Goal: Task Accomplishment & Management: Use online tool/utility

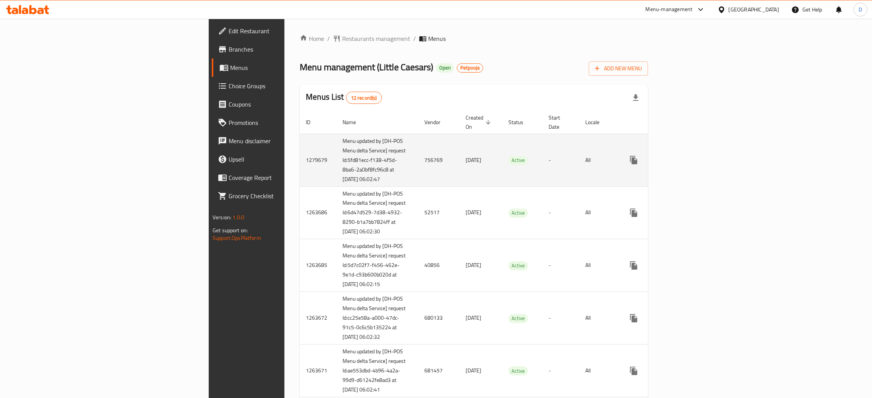
click at [418, 153] on td "756769" at bounding box center [438, 160] width 41 height 53
copy td "756769"
click at [418, 157] on td "756769" at bounding box center [438, 160] width 41 height 53
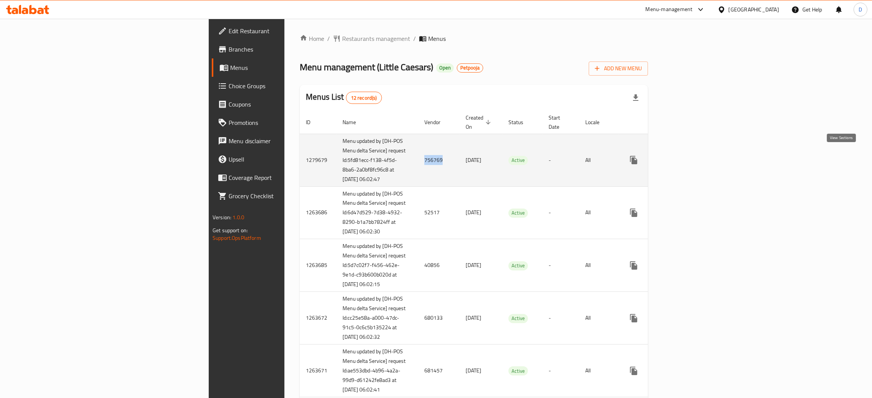
click at [692, 157] on icon "enhanced table" at bounding box center [688, 160] width 7 height 7
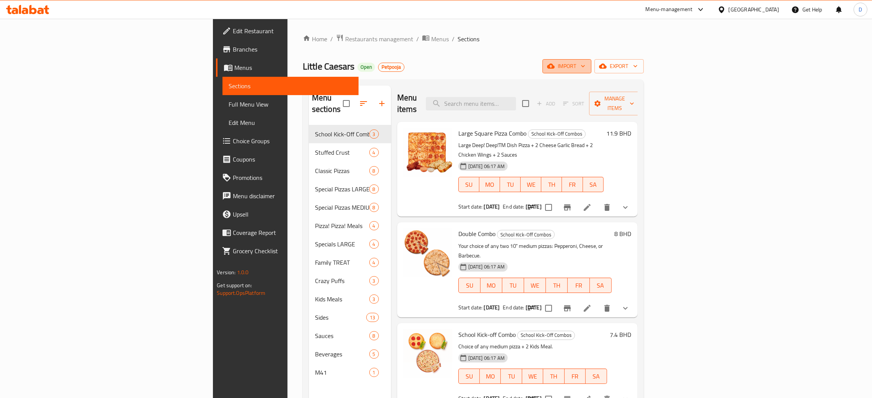
click at [585, 68] on span "import" at bounding box center [566, 67] width 37 height 10
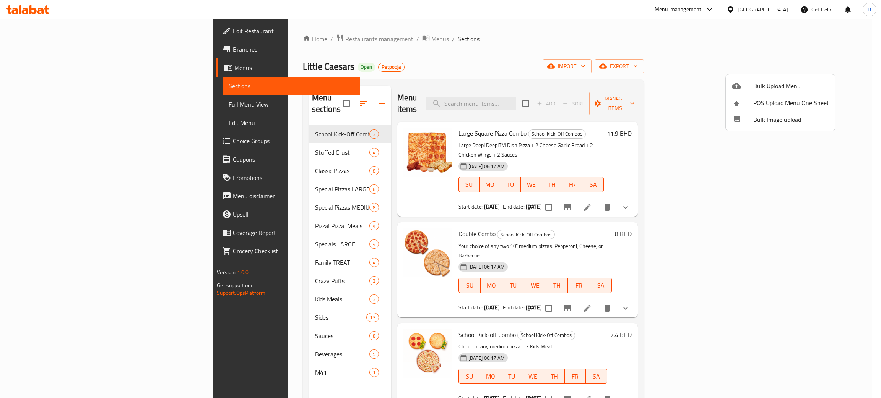
click at [831, 68] on div at bounding box center [440, 199] width 881 height 398
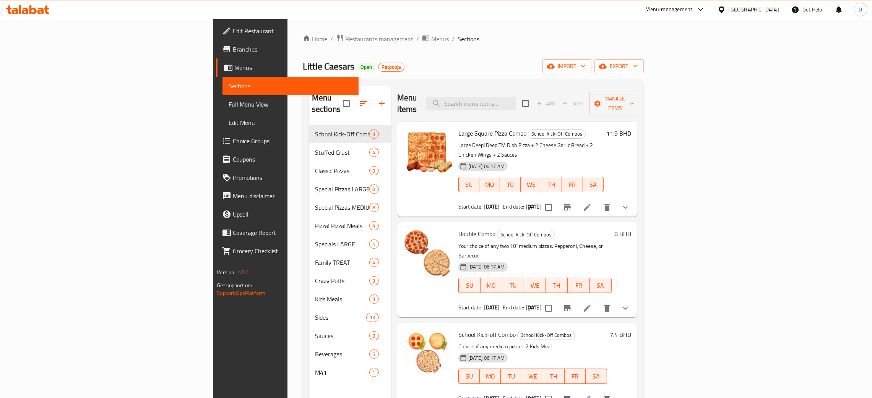
click at [638, 68] on span "export" at bounding box center [618, 67] width 37 height 10
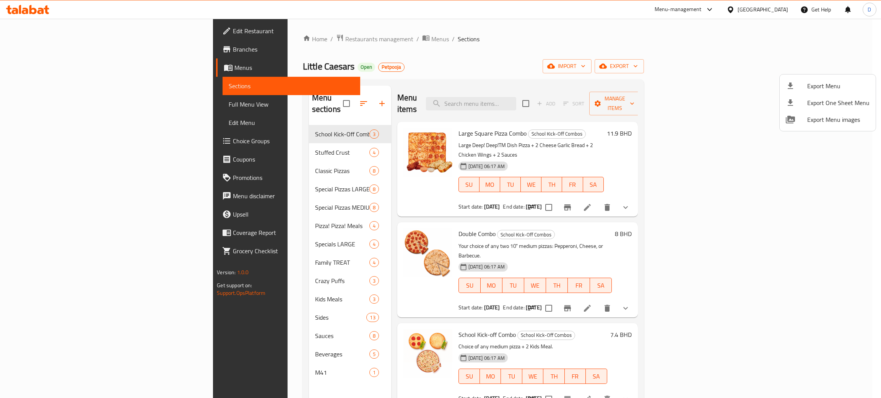
click at [824, 82] on span "Export Menu" at bounding box center [838, 85] width 62 height 9
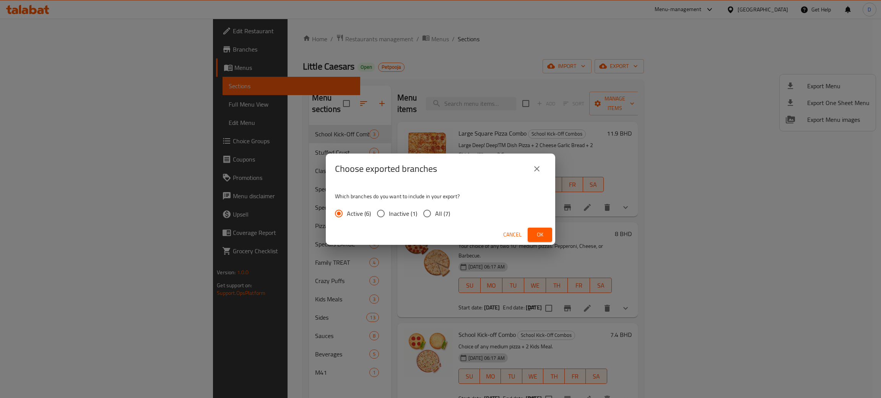
click at [529, 240] on button "Ok" at bounding box center [539, 235] width 24 height 14
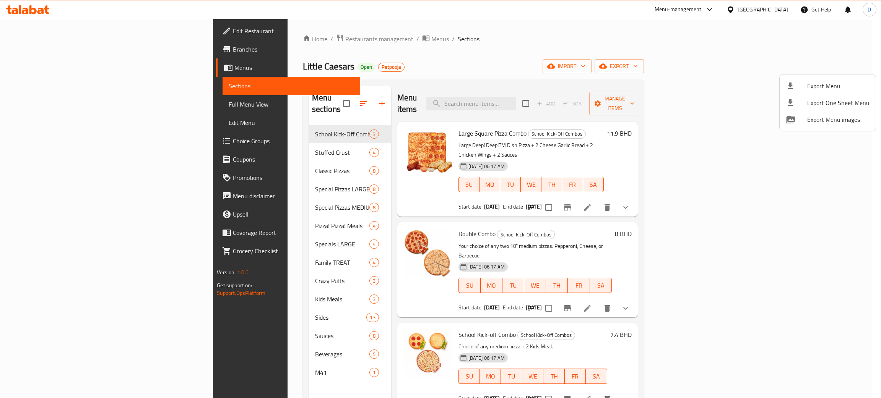
click at [406, 58] on div at bounding box center [440, 199] width 881 height 398
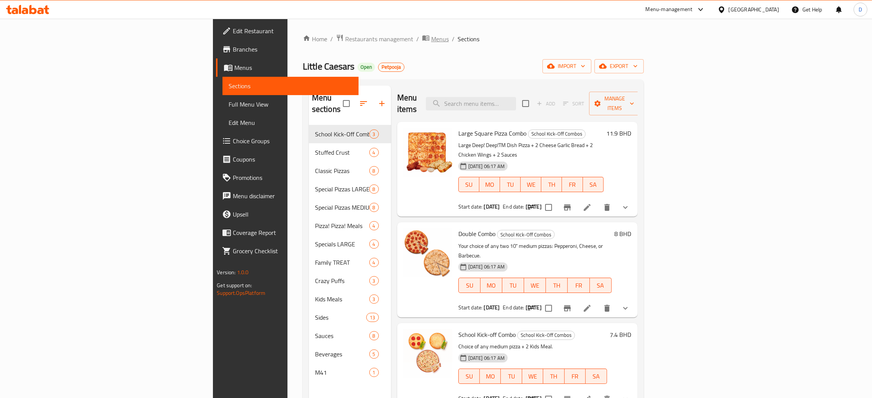
click at [431, 41] on span "Menus" at bounding box center [440, 38] width 18 height 9
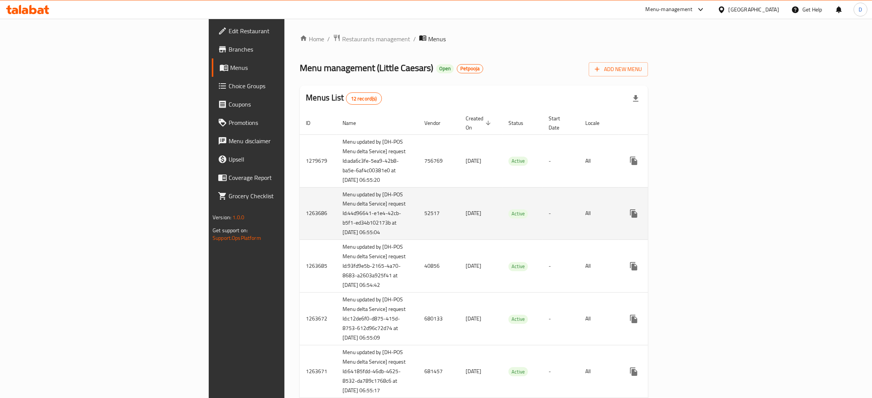
click at [418, 217] on td "52517" at bounding box center [438, 213] width 41 height 53
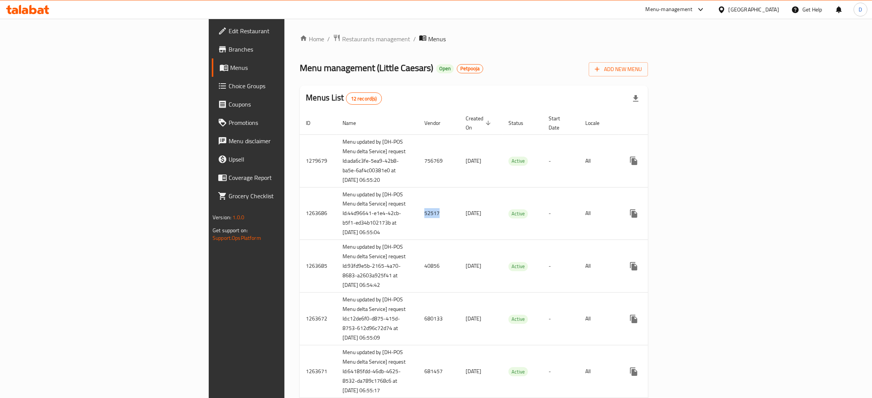
copy td "52517"
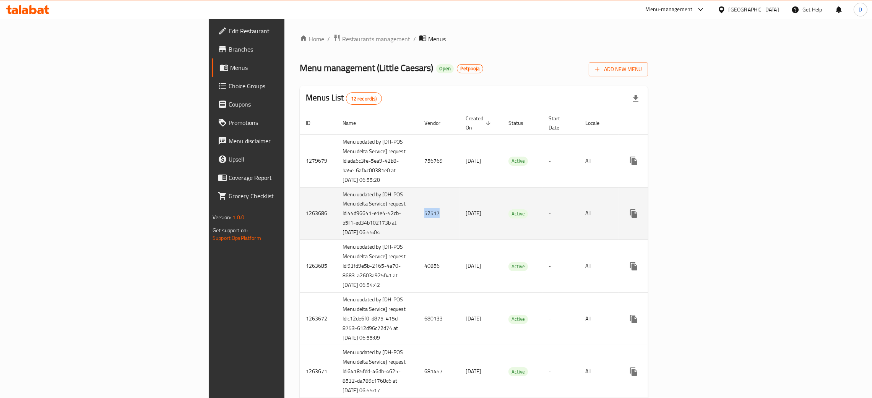
click at [418, 219] on td "52517" at bounding box center [438, 213] width 41 height 53
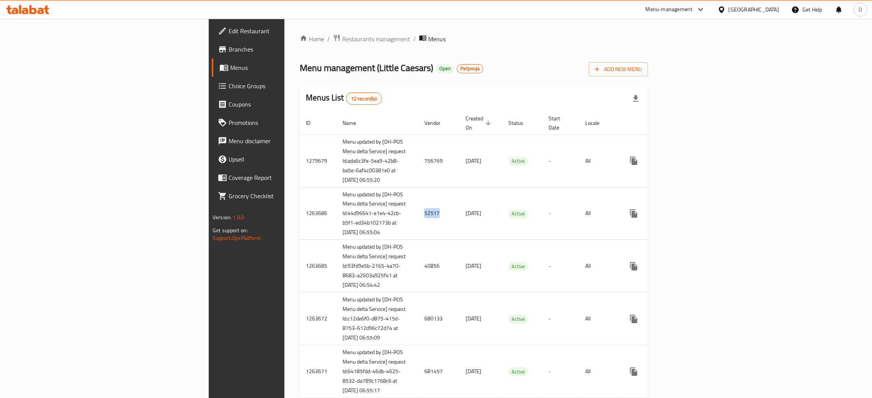
copy td "52517"
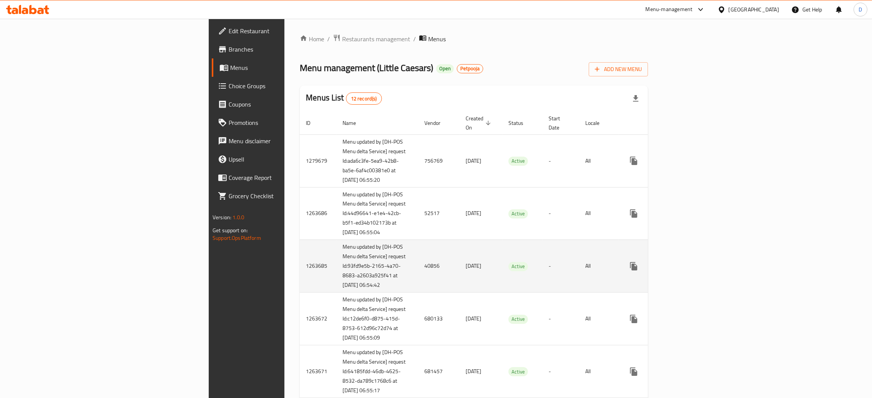
click at [418, 284] on td "40856" at bounding box center [438, 266] width 41 height 53
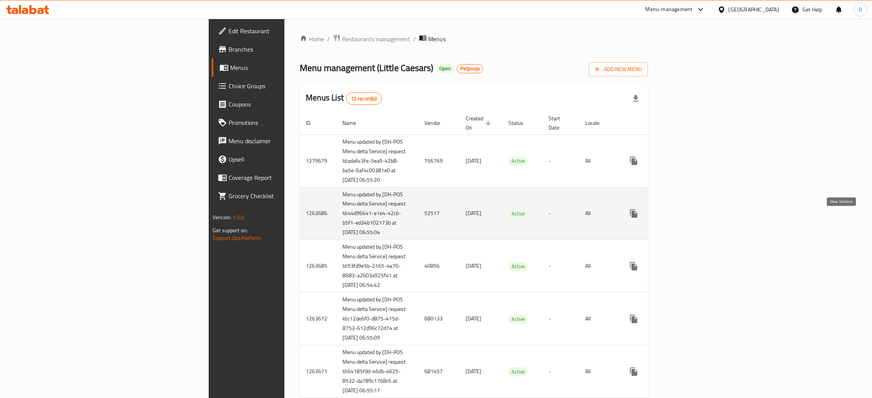
click at [698, 221] on link "enhanced table" at bounding box center [689, 213] width 18 height 18
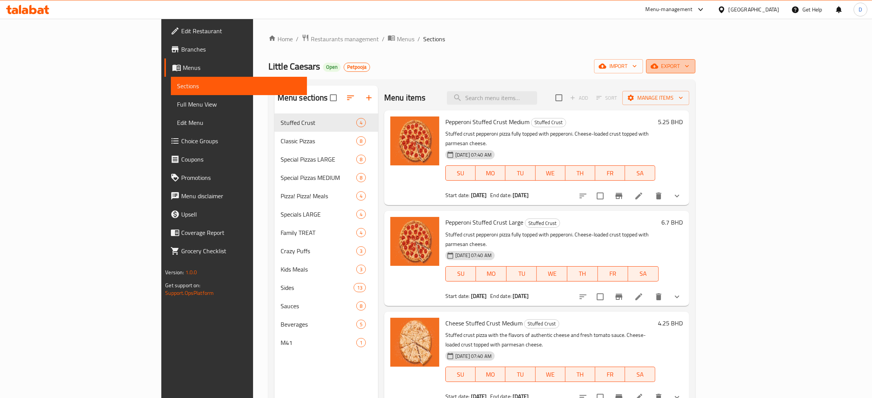
click at [689, 67] on span "export" at bounding box center [670, 67] width 37 height 10
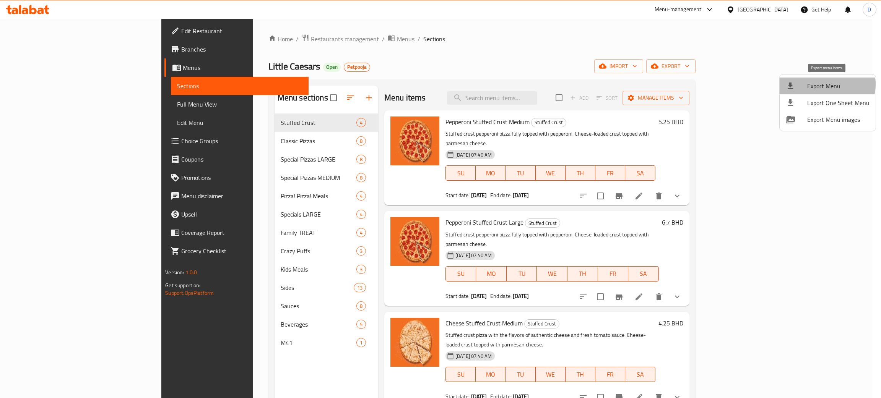
click at [826, 84] on span "Export Menu" at bounding box center [838, 85] width 62 height 9
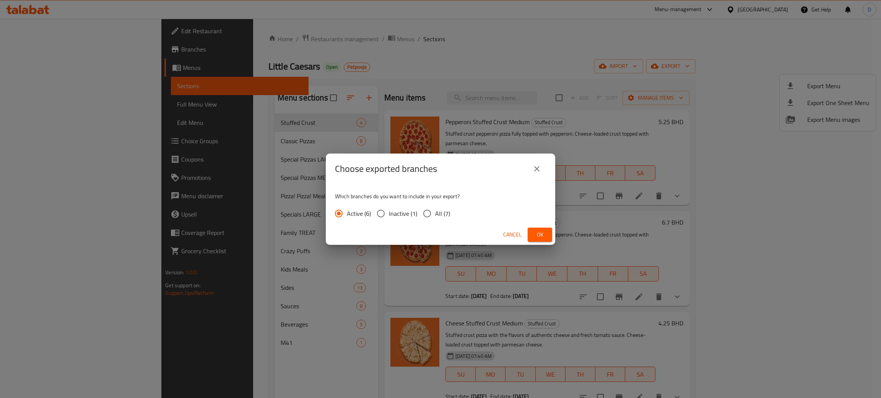
click at [532, 238] on button "Ok" at bounding box center [539, 235] width 24 height 14
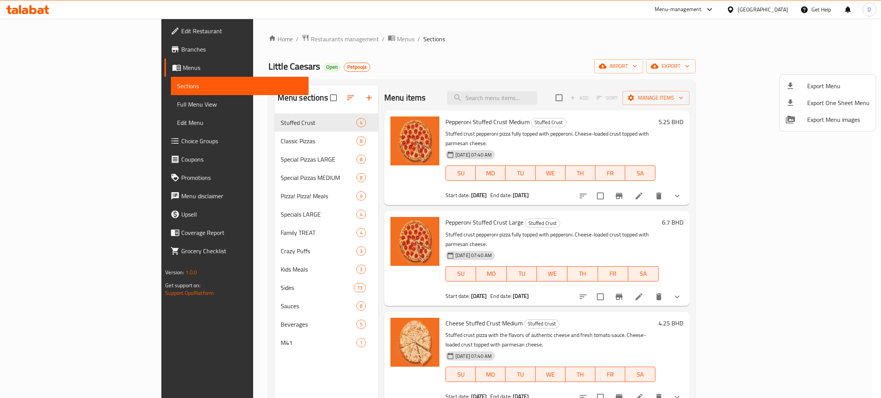
drag, startPoint x: 423, startPoint y: 43, endPoint x: 419, endPoint y: 41, distance: 4.1
click at [423, 43] on div at bounding box center [440, 199] width 881 height 398
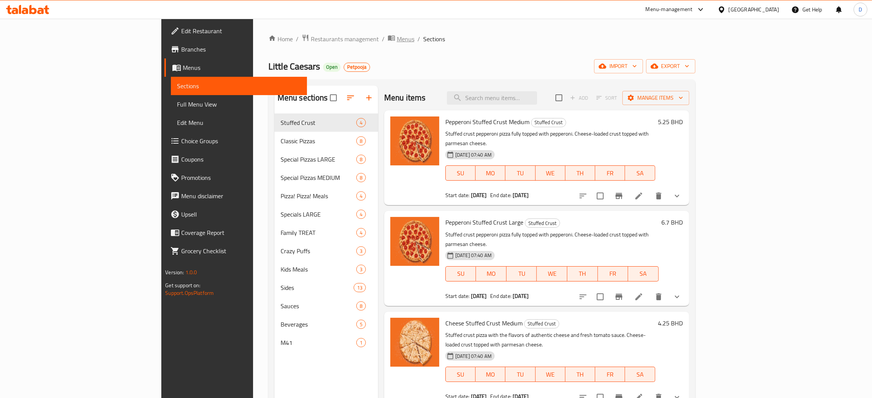
click at [397, 38] on span "Menus" at bounding box center [406, 38] width 18 height 9
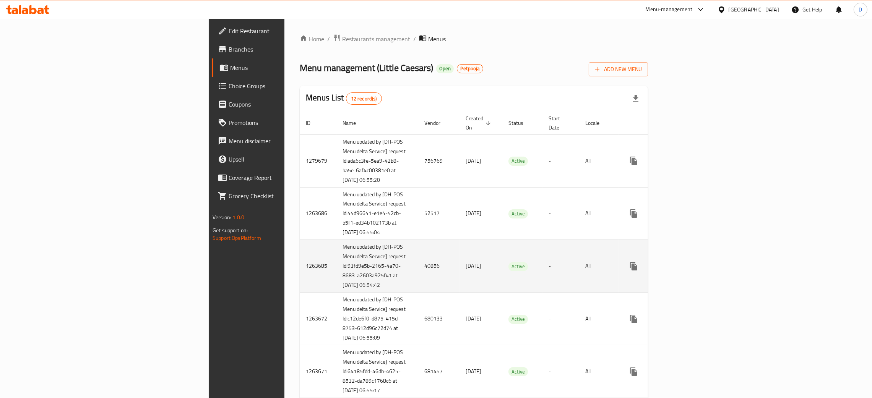
click at [418, 280] on td "40856" at bounding box center [438, 266] width 41 height 53
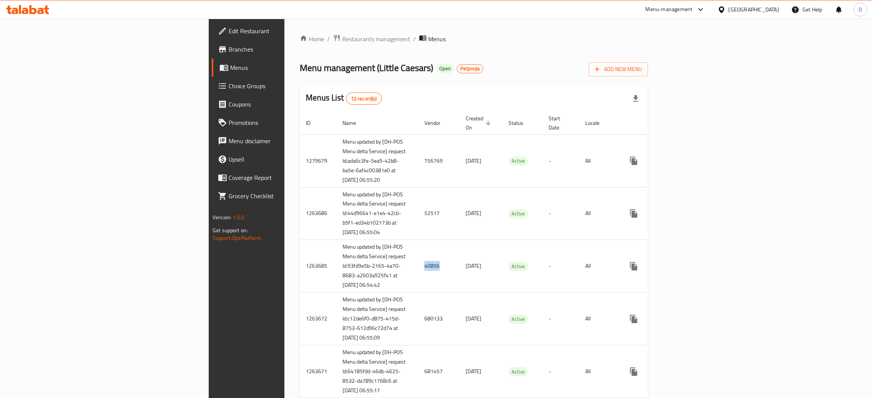
copy td "40856"
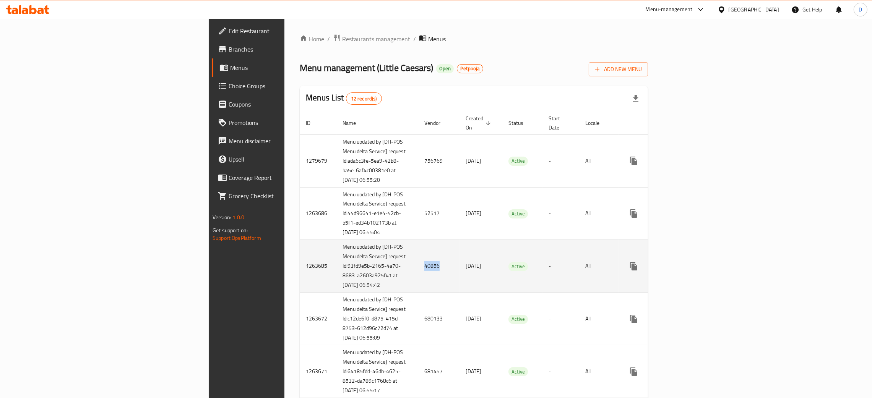
click at [692, 270] on icon "enhanced table" at bounding box center [688, 266] width 7 height 7
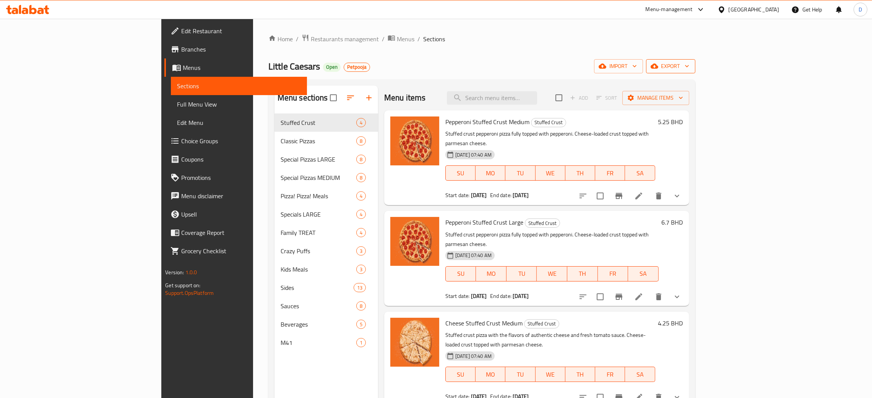
click at [689, 66] on span "export" at bounding box center [670, 67] width 37 height 10
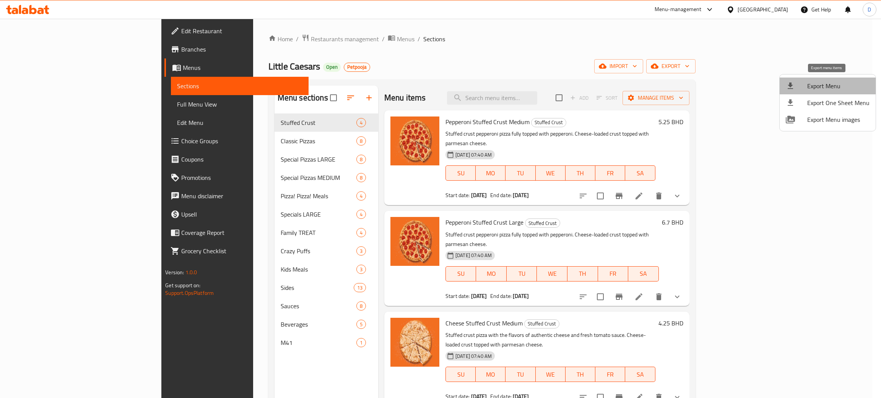
click at [831, 82] on span "Export Menu" at bounding box center [838, 85] width 62 height 9
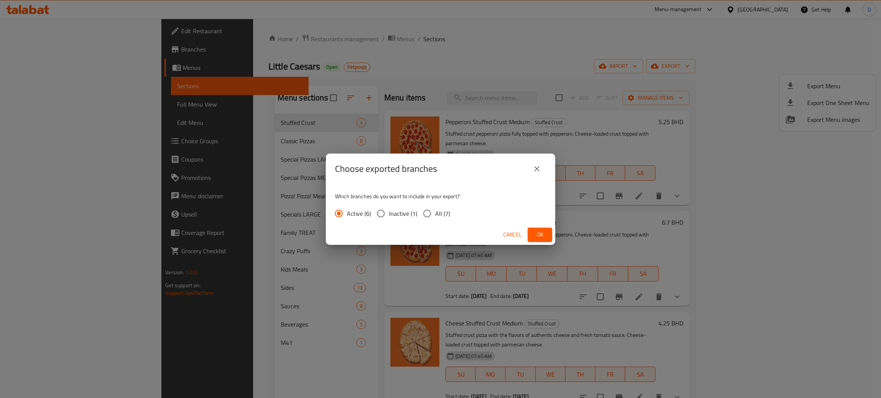
click at [534, 232] on span "Ok" at bounding box center [540, 235] width 12 height 10
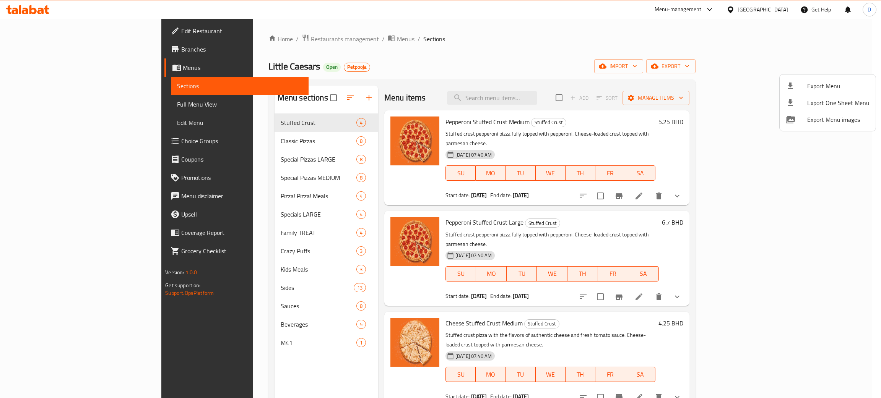
drag, startPoint x: 457, startPoint y: 56, endPoint x: 349, endPoint y: 1, distance: 121.5
click at [454, 54] on div at bounding box center [440, 199] width 881 height 398
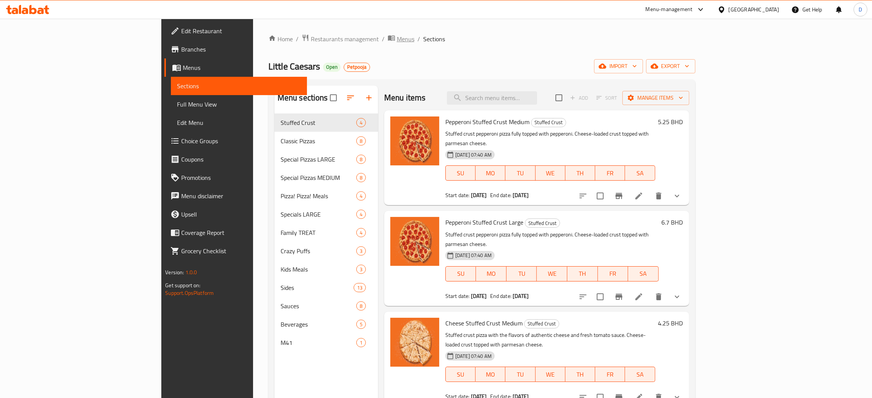
click at [397, 40] on span "Menus" at bounding box center [406, 38] width 18 height 9
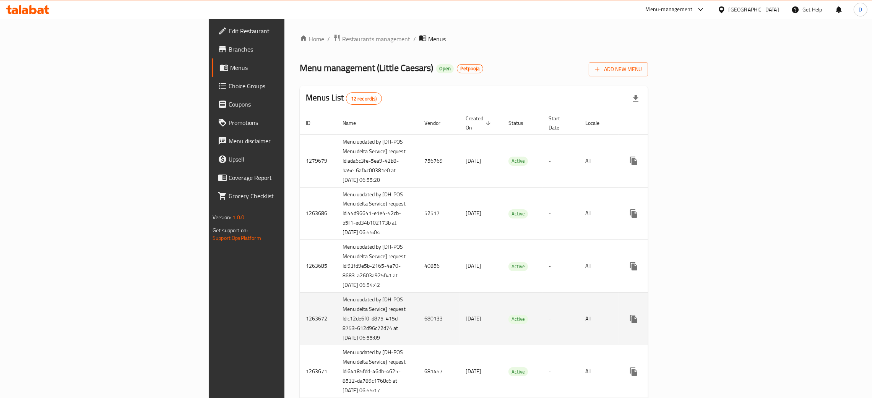
click at [418, 342] on td "680133" at bounding box center [438, 319] width 41 height 53
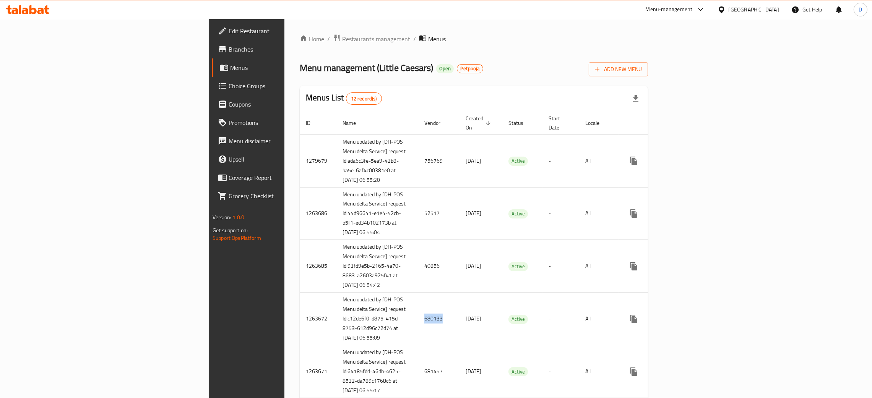
copy td "680133"
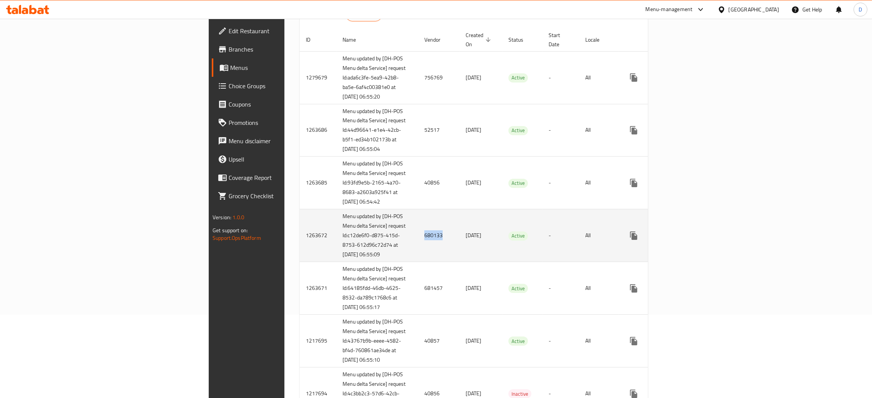
scroll to position [57, 0]
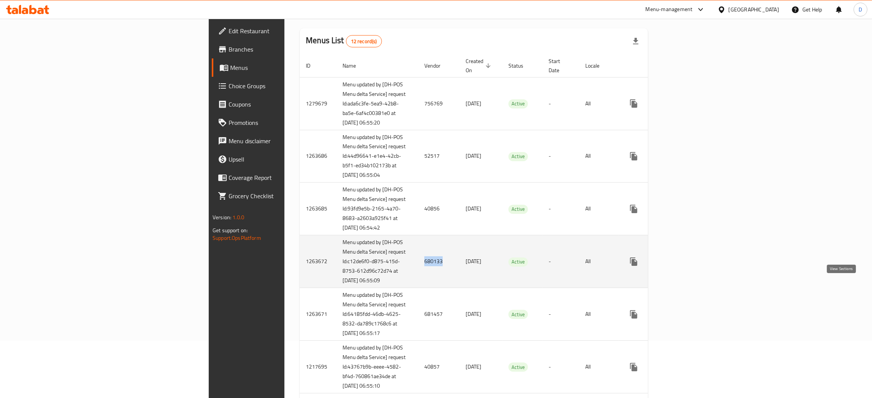
click at [693, 266] on icon "enhanced table" at bounding box center [688, 261] width 9 height 9
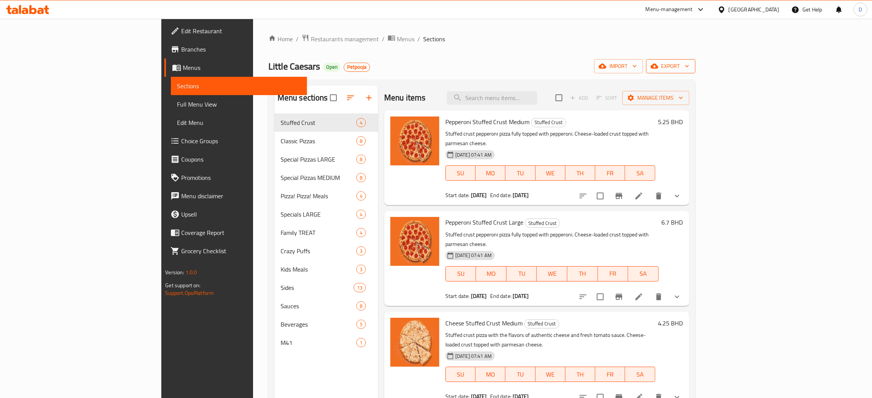
click at [689, 64] on span "export" at bounding box center [670, 67] width 37 height 10
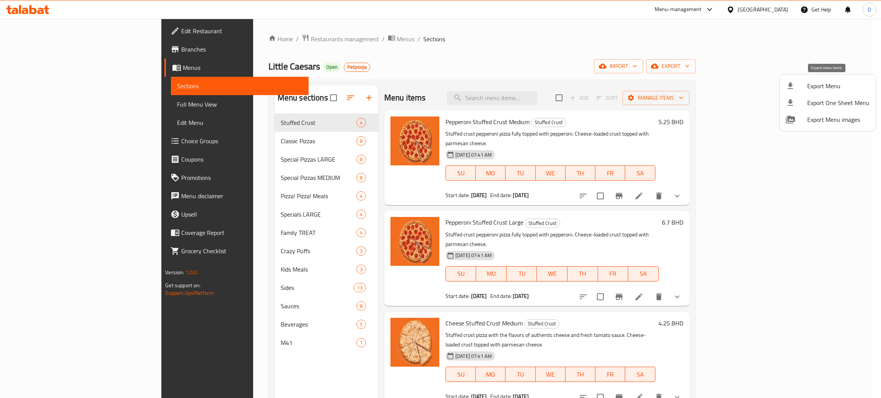
click at [820, 90] on span "Export Menu" at bounding box center [838, 85] width 62 height 9
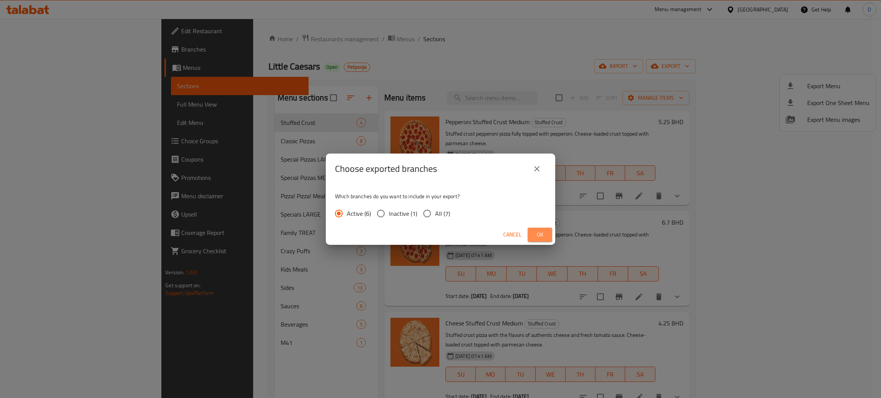
click at [527, 235] on button "Ok" at bounding box center [539, 235] width 24 height 14
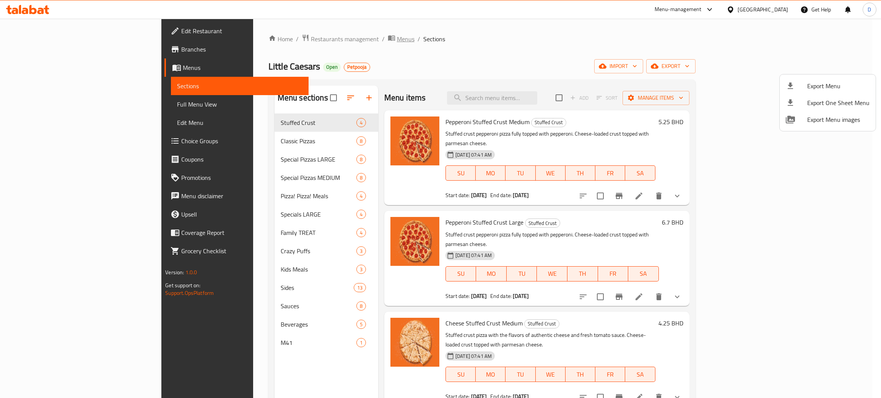
click at [292, 39] on div at bounding box center [440, 199] width 881 height 398
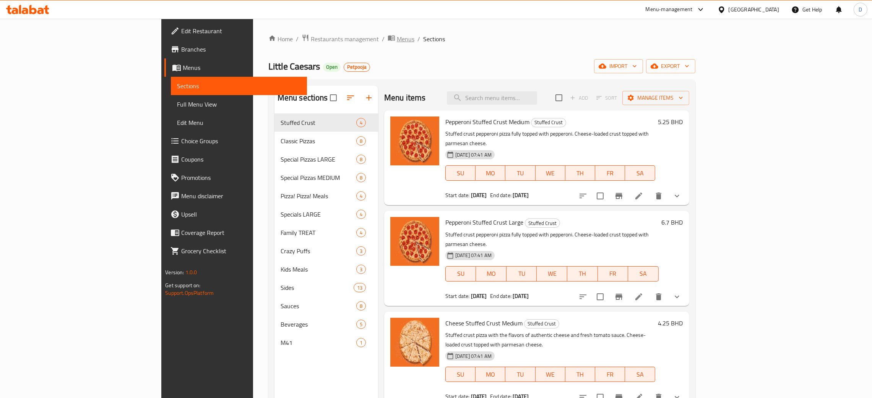
click at [397, 41] on span "Menus" at bounding box center [406, 38] width 18 height 9
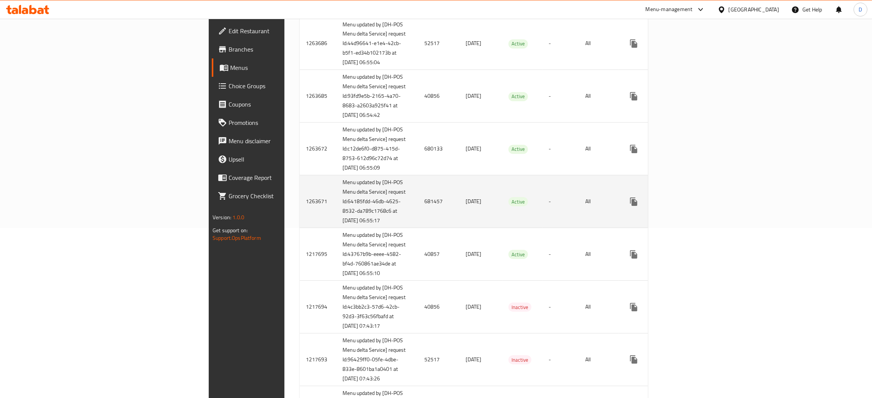
scroll to position [172, 0]
click at [693, 205] on icon "enhanced table" at bounding box center [688, 200] width 9 height 9
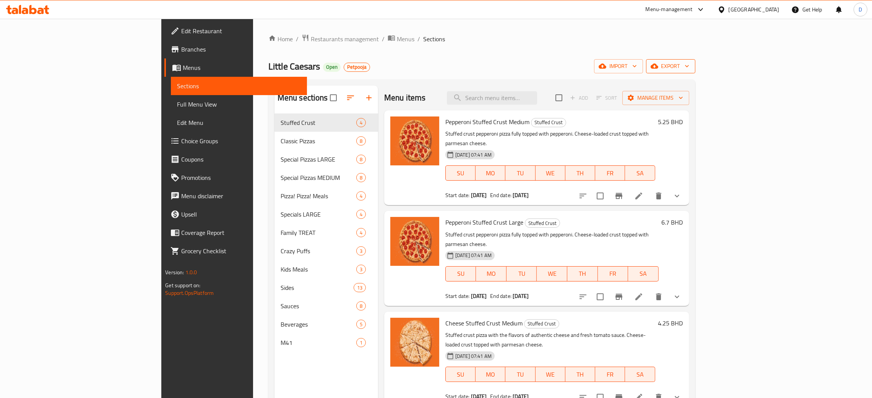
click at [695, 72] on button "export" at bounding box center [670, 66] width 49 height 14
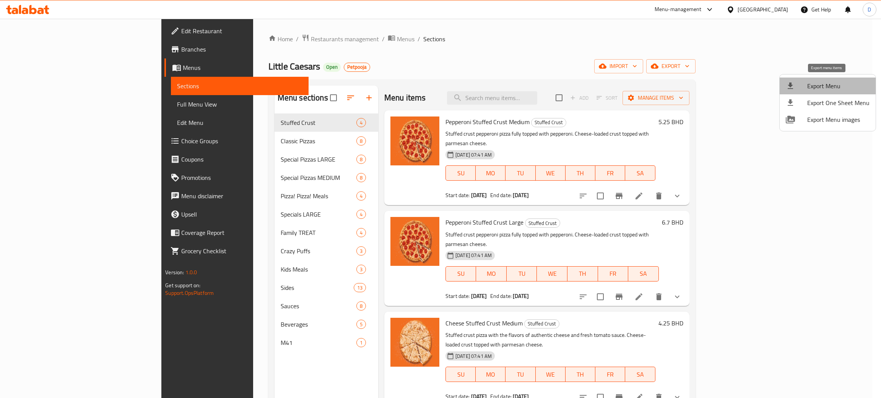
click at [831, 88] on span "Export Menu" at bounding box center [838, 85] width 62 height 9
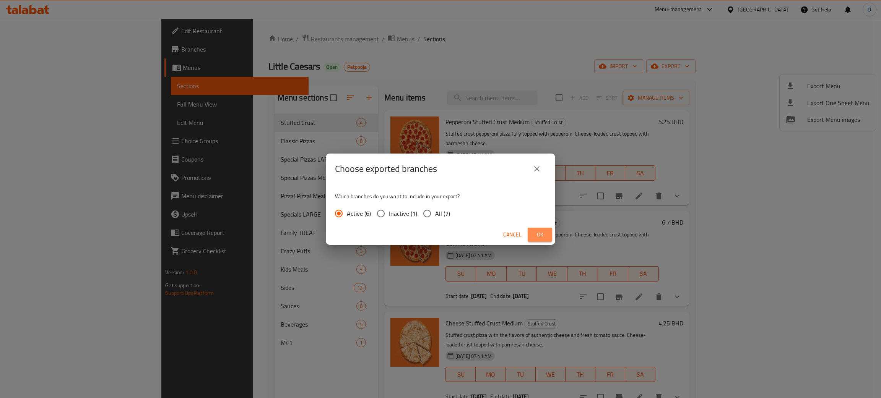
click at [542, 237] on span "Ok" at bounding box center [540, 235] width 12 height 10
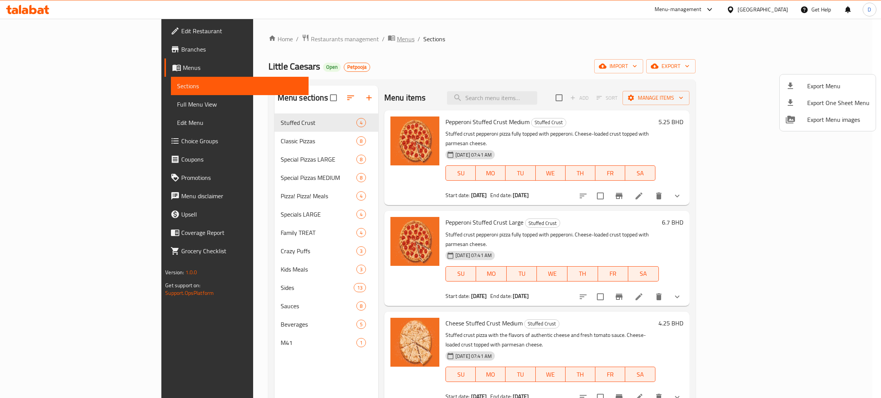
drag, startPoint x: 393, startPoint y: 40, endPoint x: 295, endPoint y: 44, distance: 98.3
click at [384, 40] on div at bounding box center [440, 199] width 881 height 398
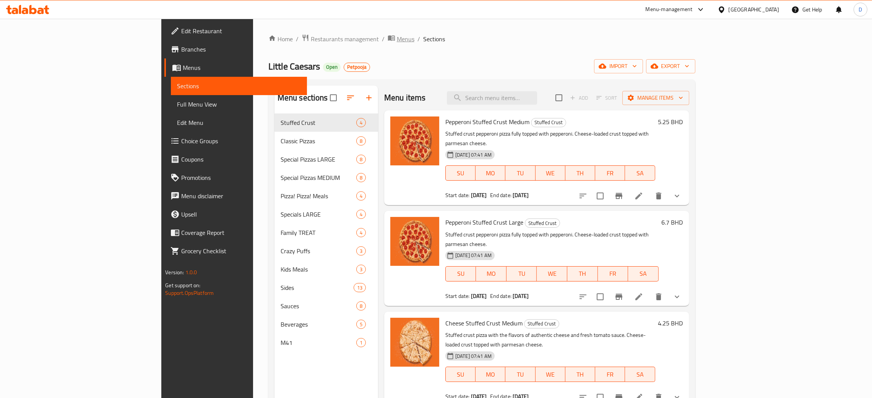
click at [397, 44] on span "Menus" at bounding box center [406, 38] width 18 height 9
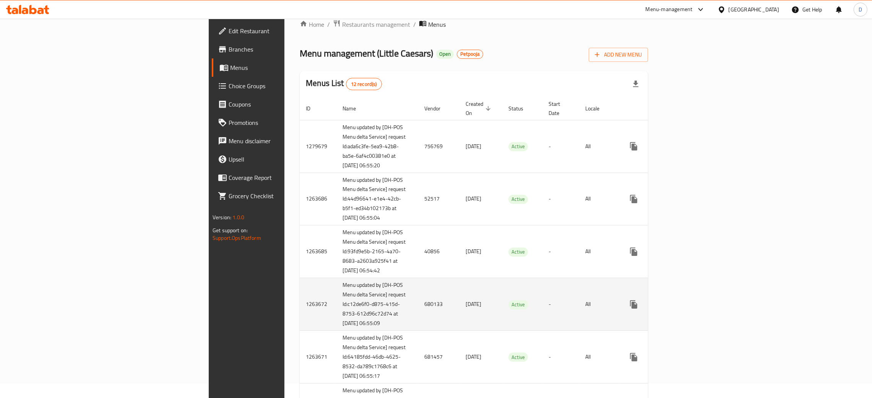
scroll to position [57, 0]
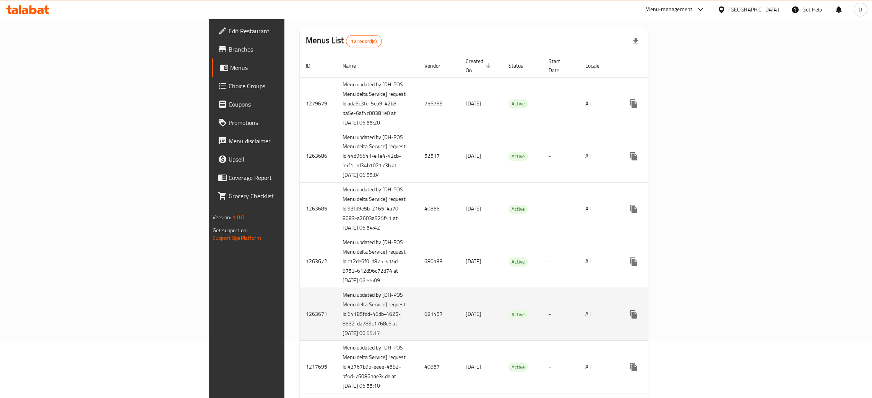
click at [418, 341] on td "681457" at bounding box center [438, 314] width 41 height 53
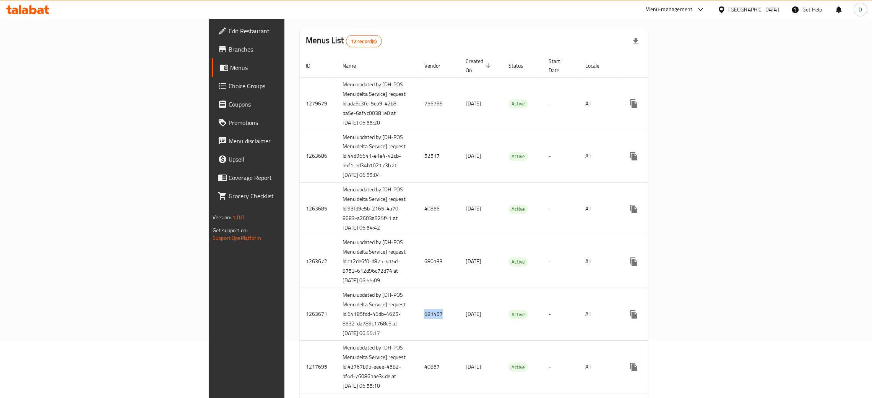
copy td "681457"
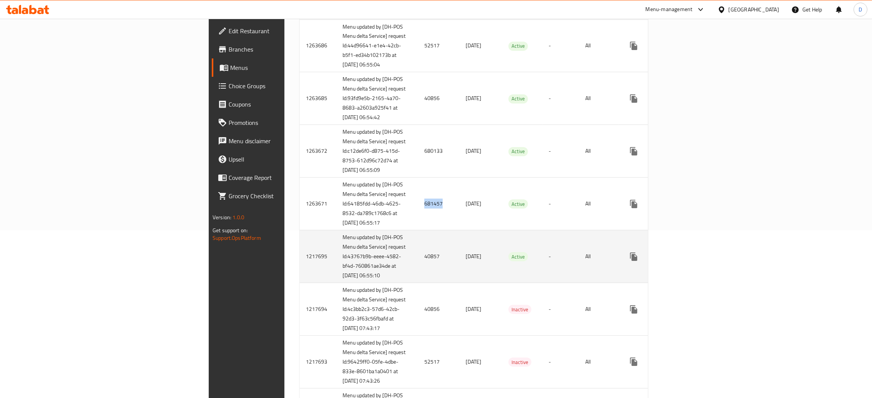
scroll to position [172, 0]
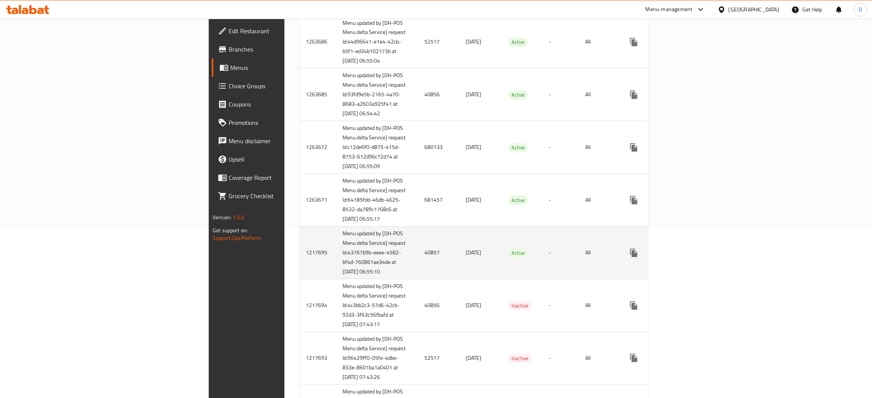
click at [418, 279] on td "40857" at bounding box center [438, 253] width 41 height 53
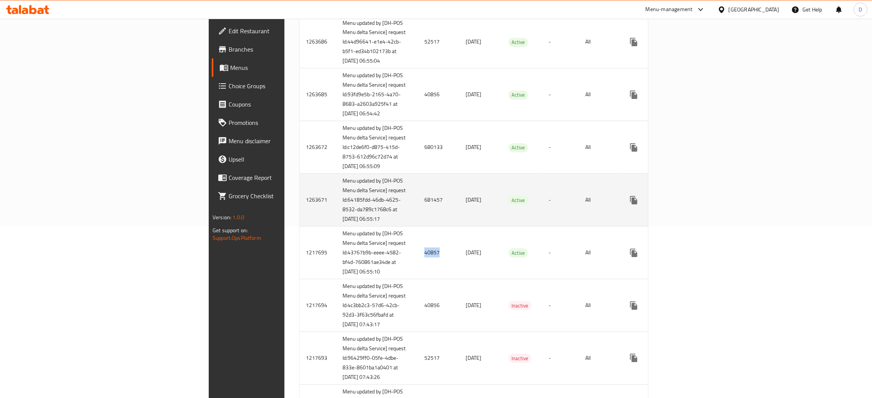
copy td "40857"
click at [459, 222] on td "[DATE]" at bounding box center [480, 200] width 43 height 53
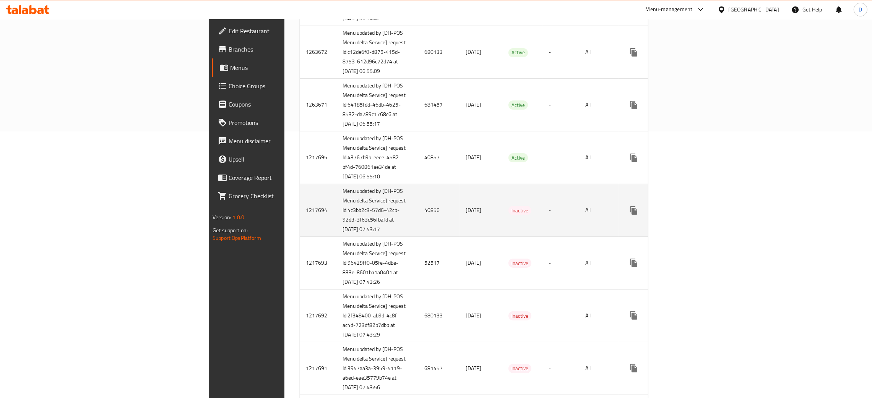
scroll to position [230, 0]
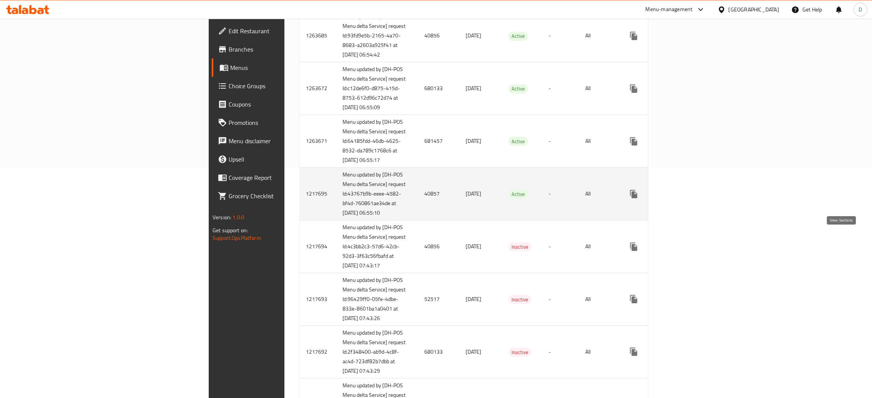
click at [693, 199] on icon "enhanced table" at bounding box center [688, 194] width 9 height 9
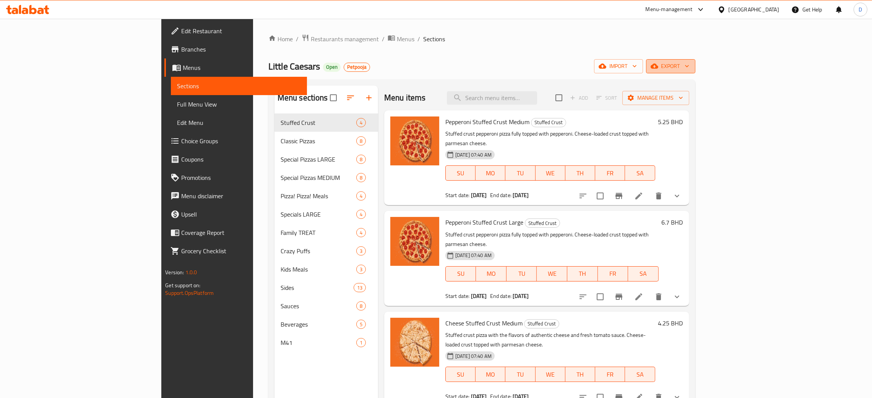
click at [689, 69] on span "export" at bounding box center [670, 67] width 37 height 10
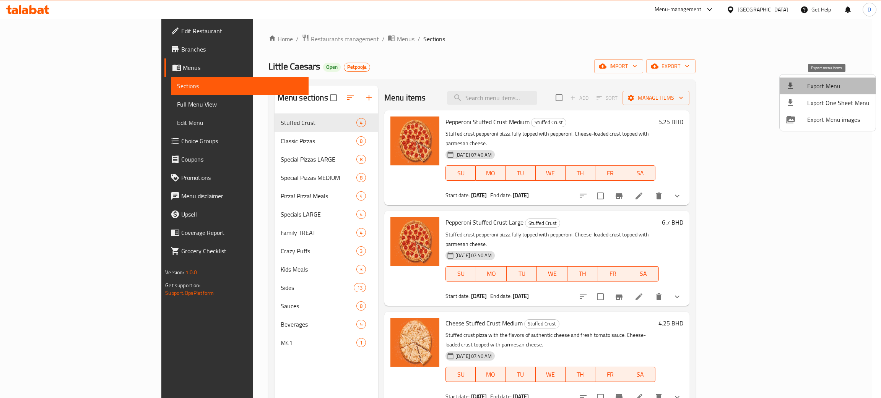
click at [850, 91] on li "Export Menu" at bounding box center [827, 86] width 96 height 17
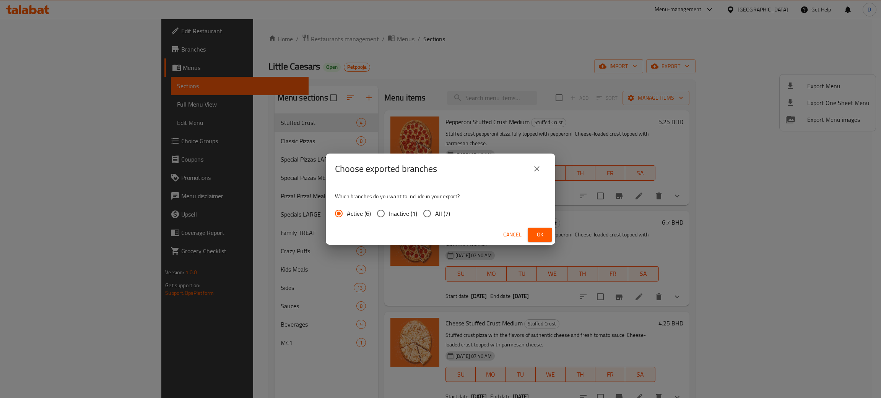
click at [535, 235] on span "Ok" at bounding box center [540, 235] width 12 height 10
